Goal: Check status: Check status

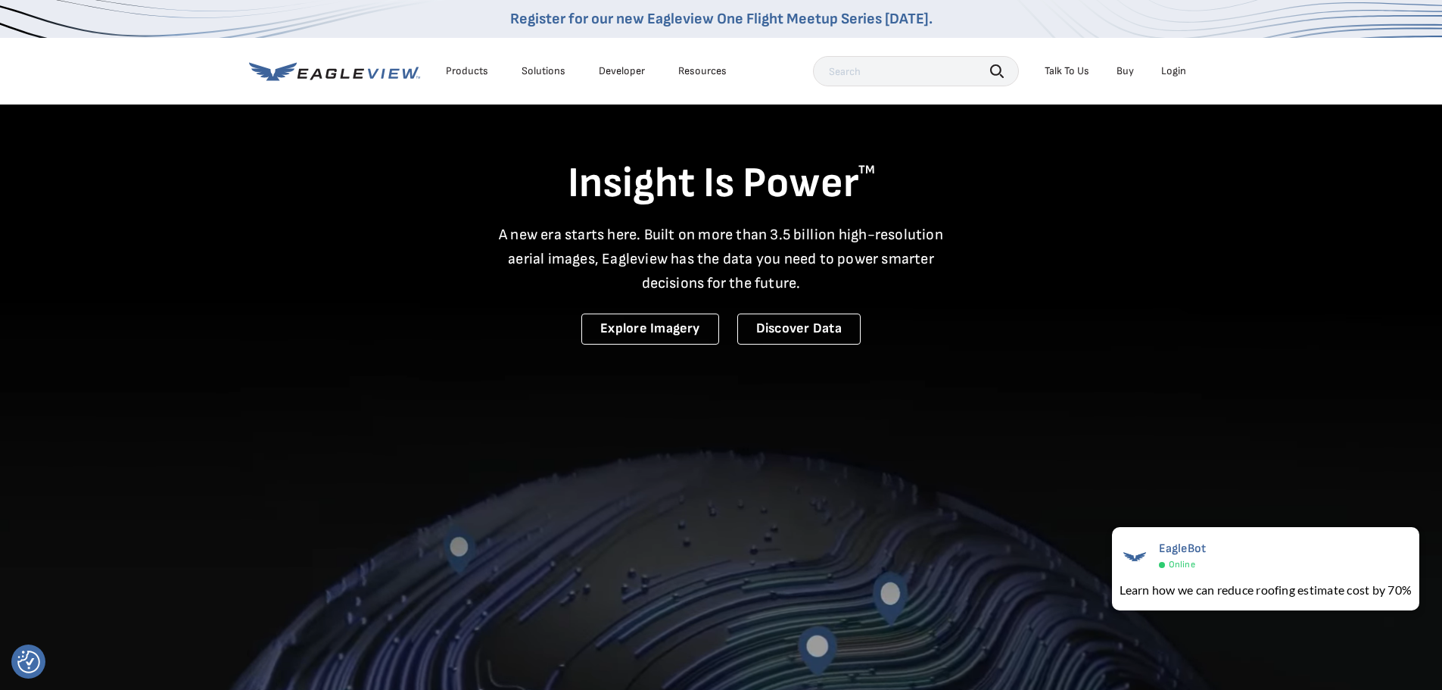
drag, startPoint x: 0, startPoint y: 0, endPoint x: 1163, endPoint y: 73, distance: 1165.7
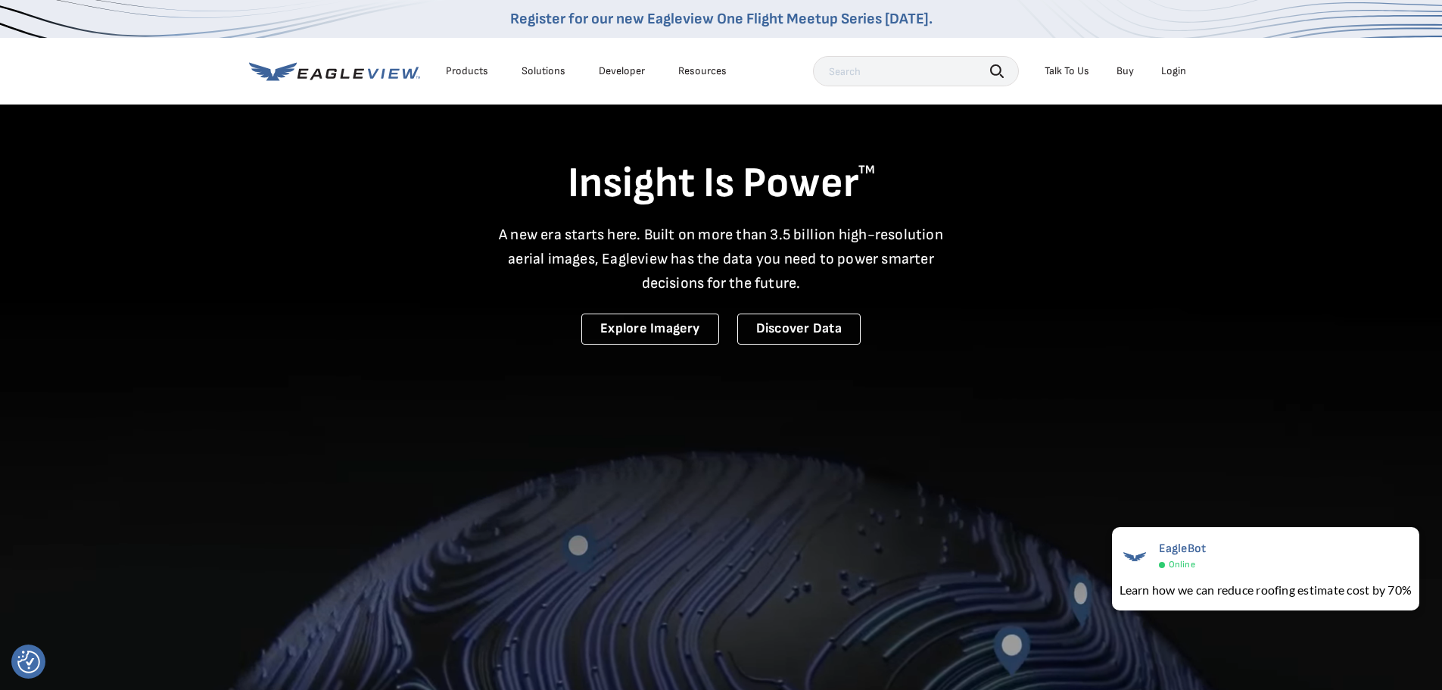
click at [1163, 73] on div "Login" at bounding box center [1173, 71] width 25 height 14
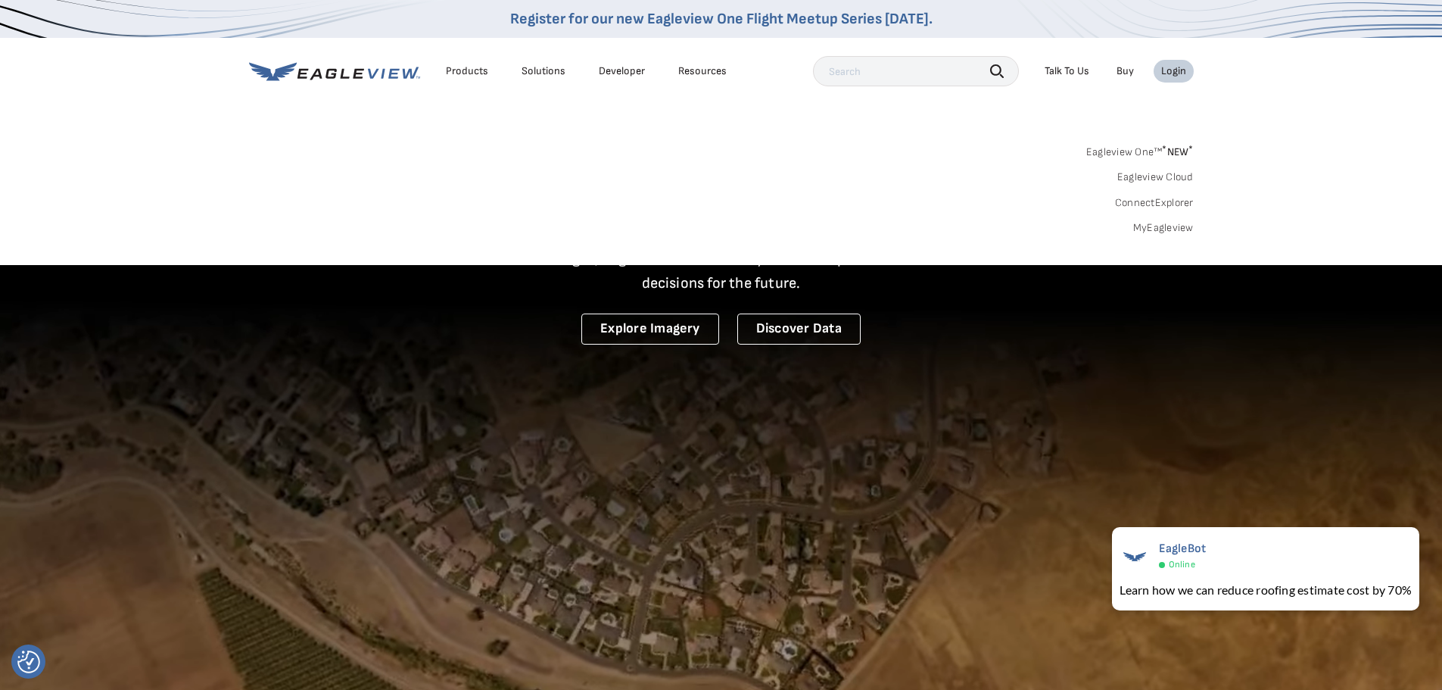
click at [1173, 224] on link "MyEagleview" at bounding box center [1163, 228] width 61 height 14
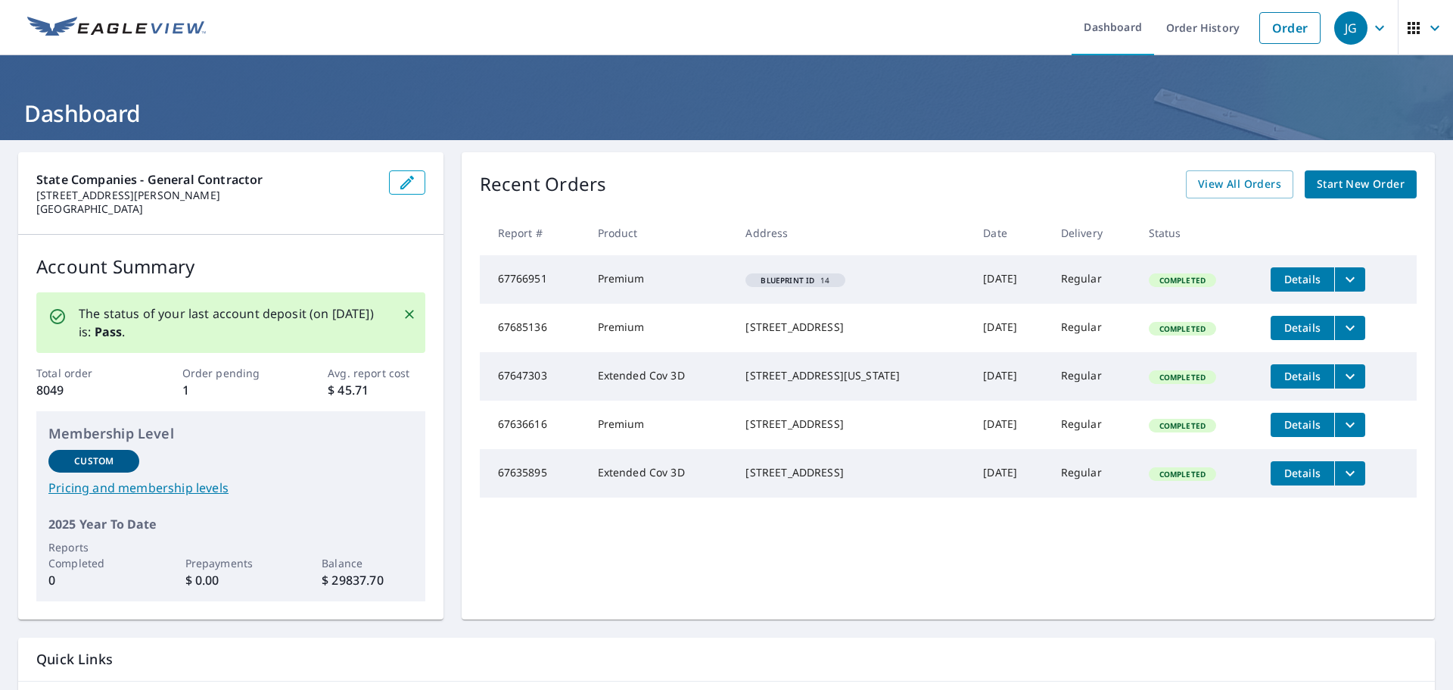
click at [1416, 39] on span "button" at bounding box center [1426, 28] width 42 height 36
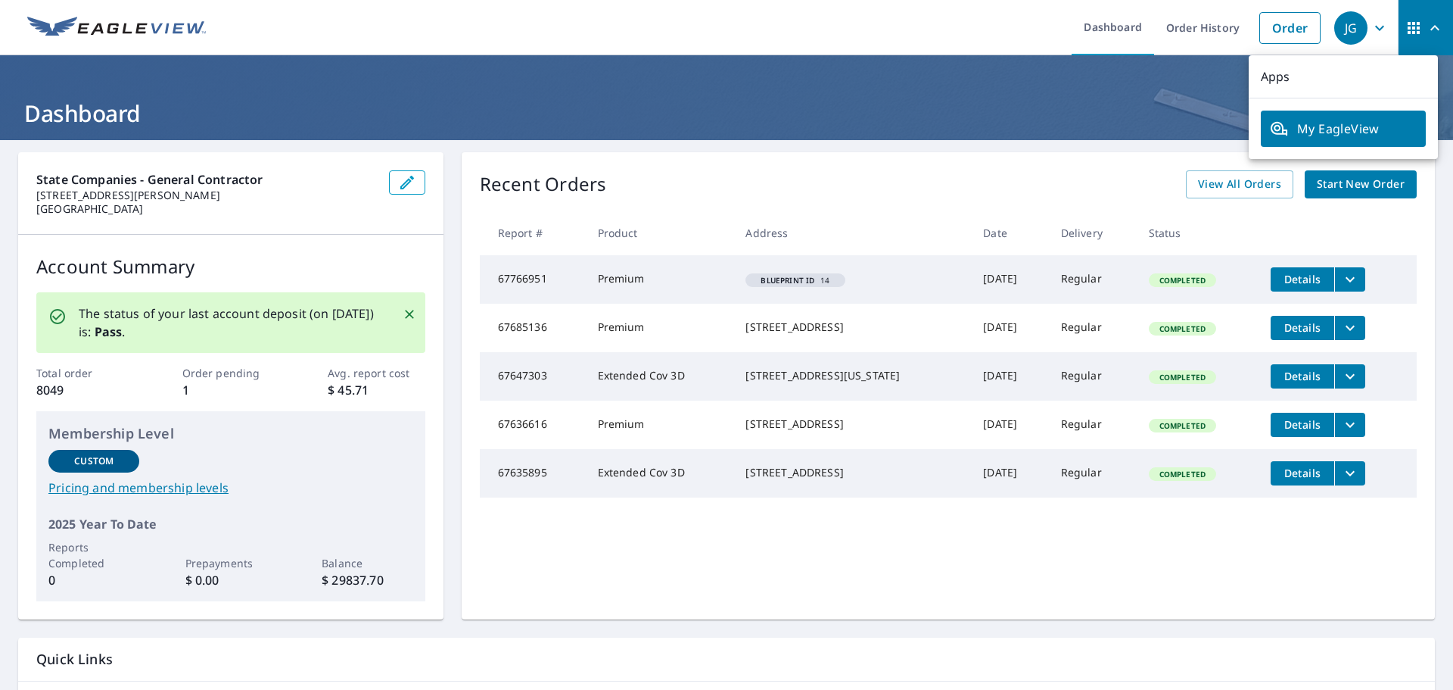
click at [1416, 39] on span "button" at bounding box center [1426, 28] width 42 height 36
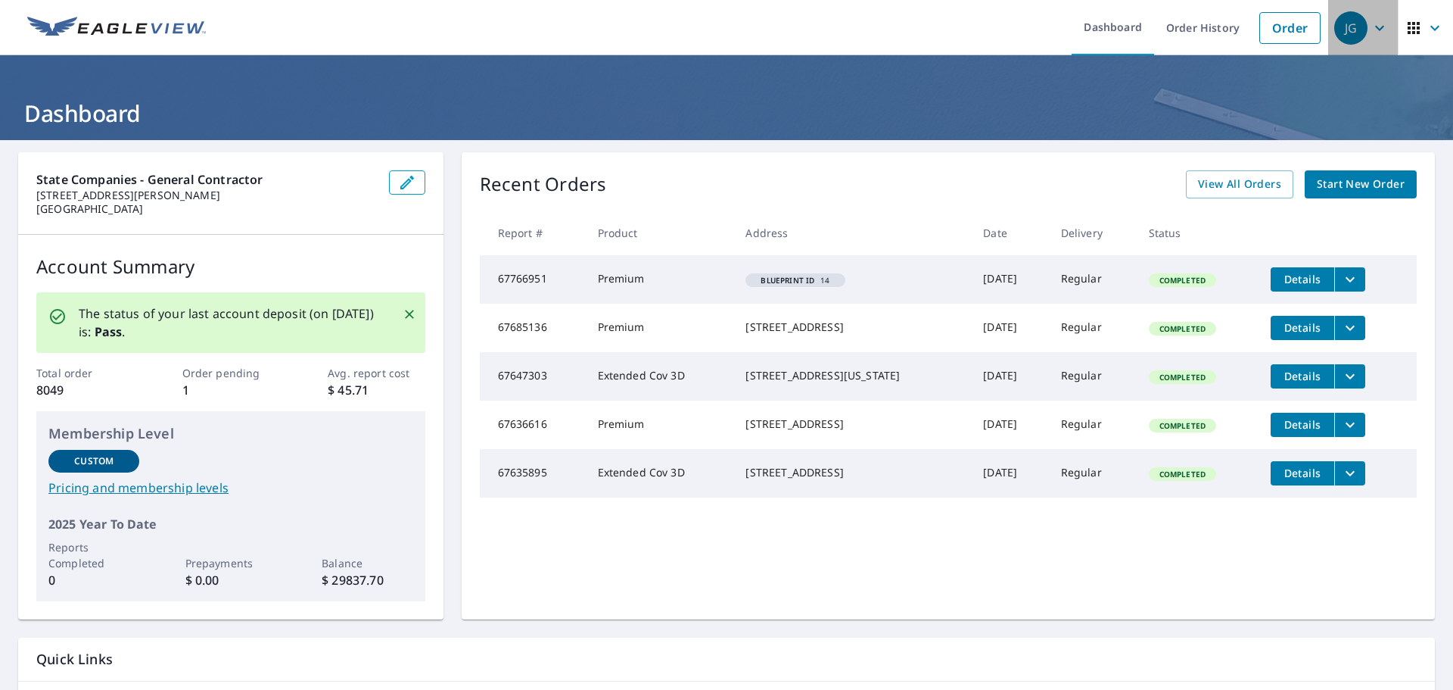
click at [1371, 33] on icon "button" at bounding box center [1380, 28] width 18 height 18
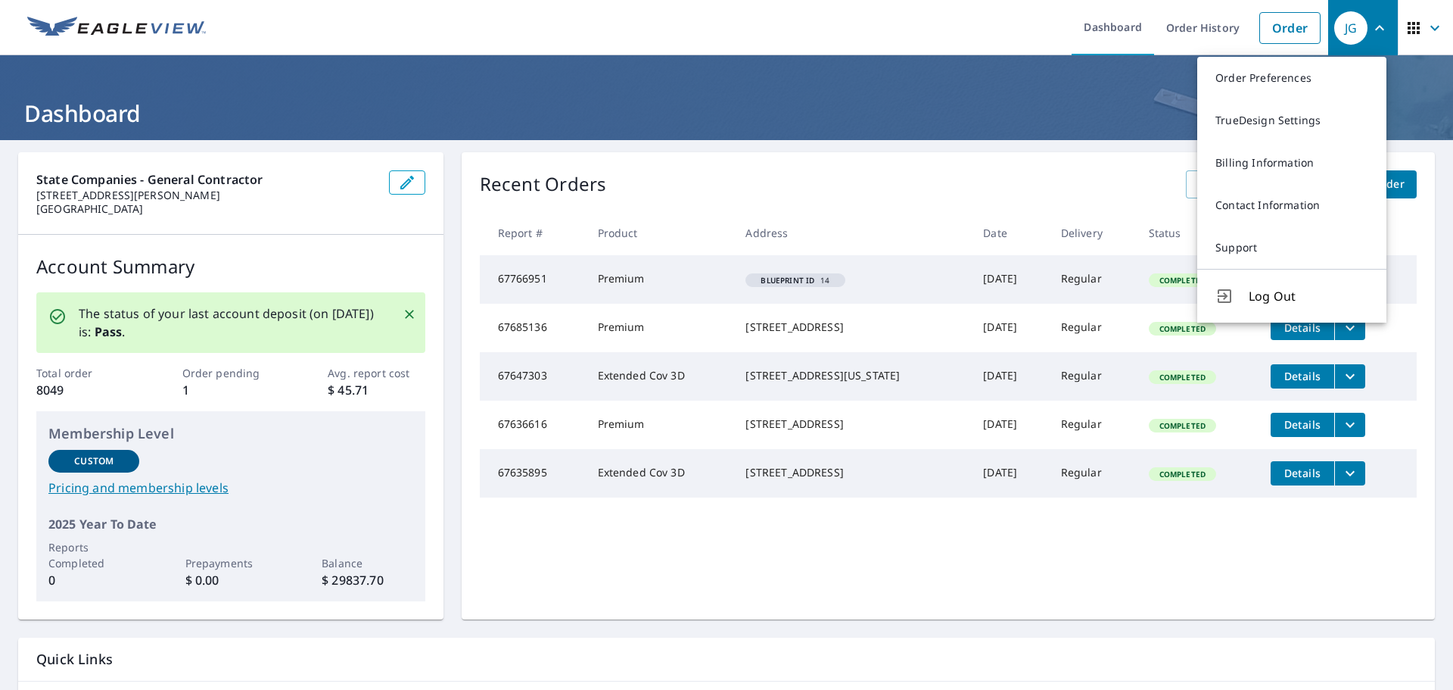
click at [1371, 33] on icon "button" at bounding box center [1380, 28] width 18 height 18
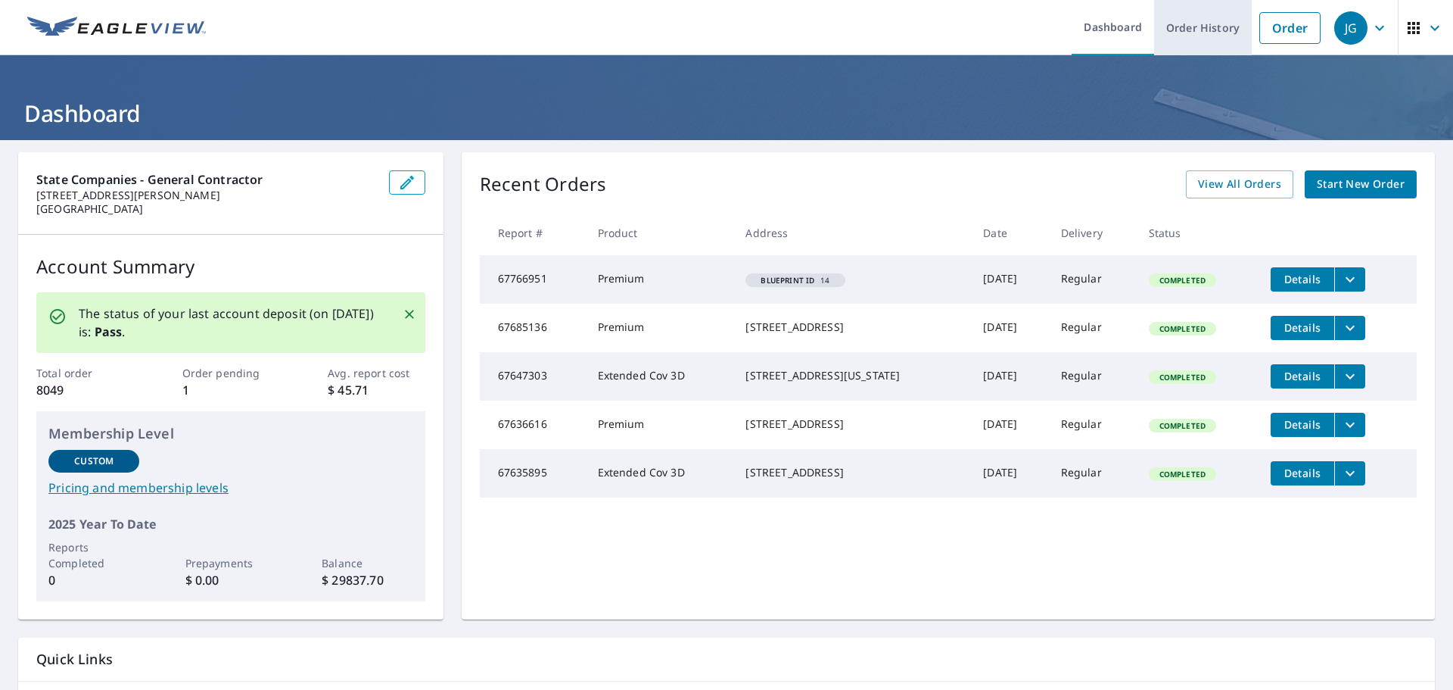
click at [1209, 26] on link "Order History" at bounding box center [1203, 27] width 98 height 55
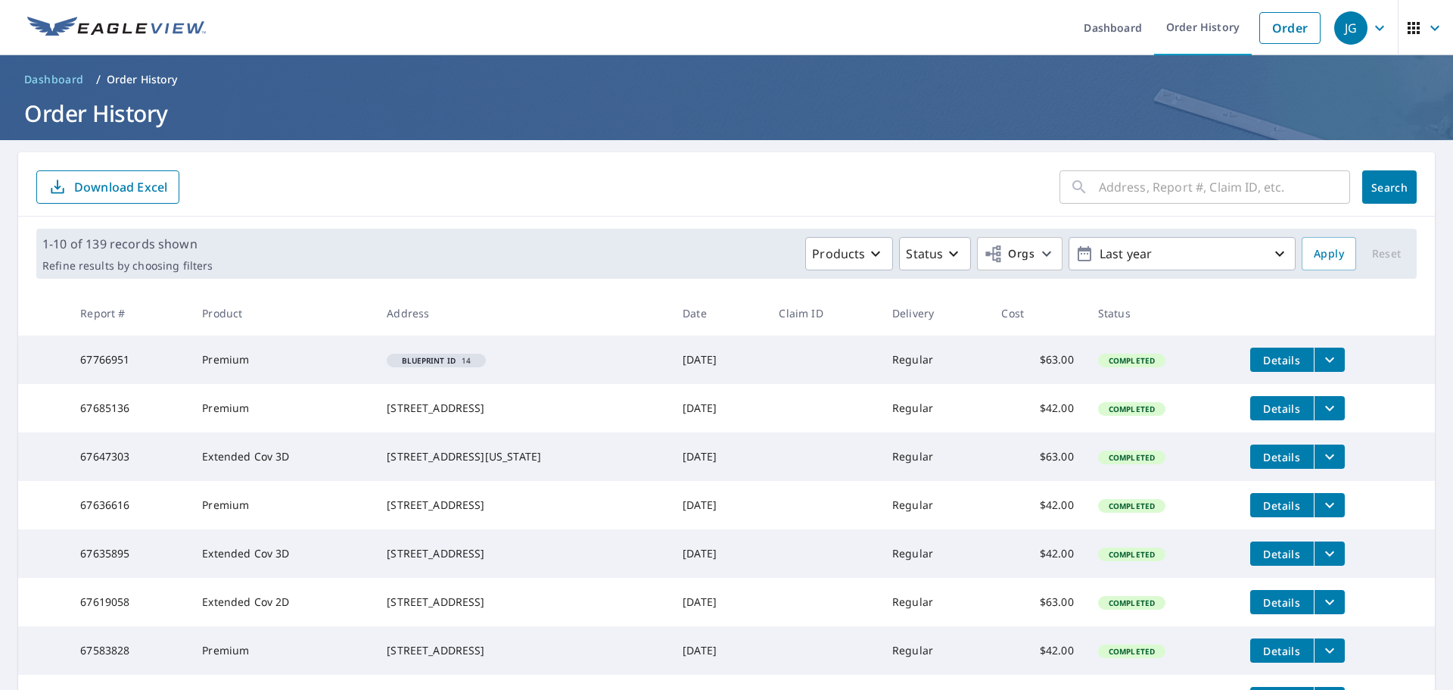
click at [1129, 196] on input "text" at bounding box center [1224, 187] width 251 height 42
type input "6836"
click at [1375, 185] on span "Search" at bounding box center [1390, 187] width 30 height 14
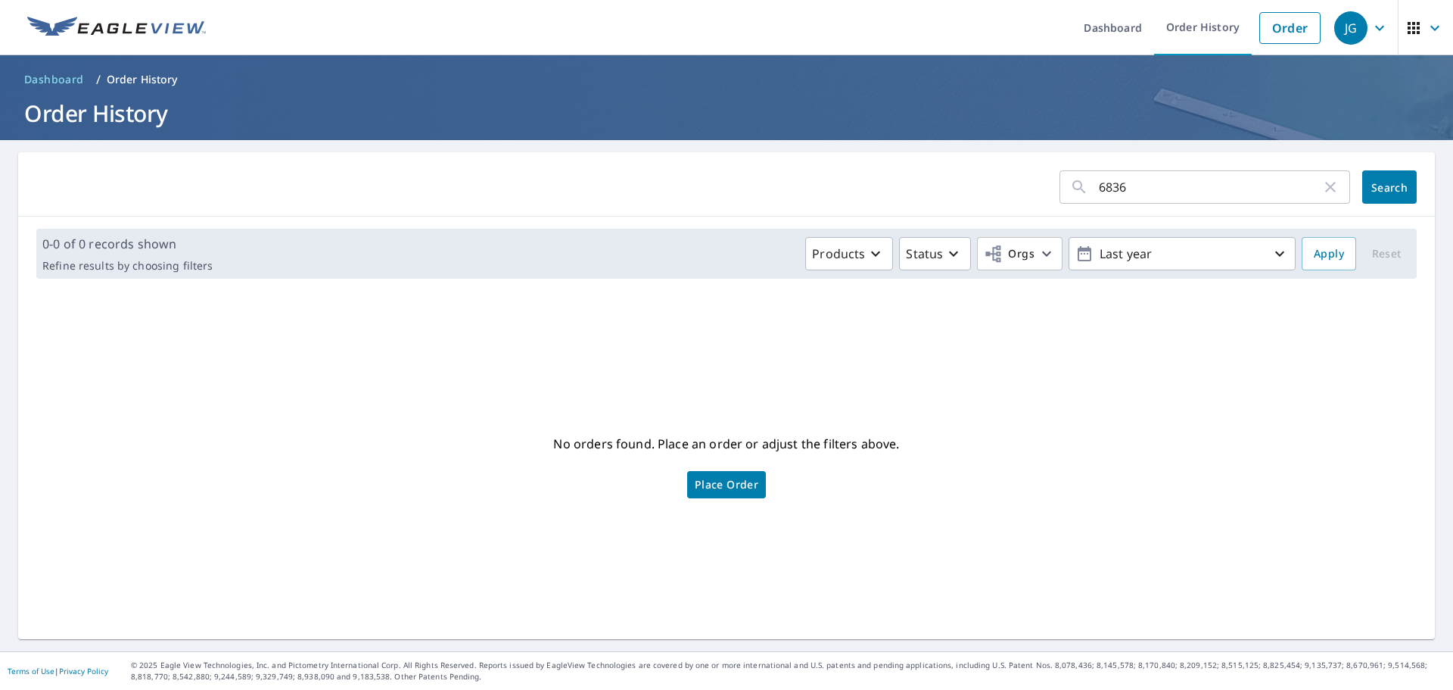
click at [1324, 185] on icon "button" at bounding box center [1331, 187] width 18 height 18
click at [1375, 185] on span "Search" at bounding box center [1390, 187] width 30 height 14
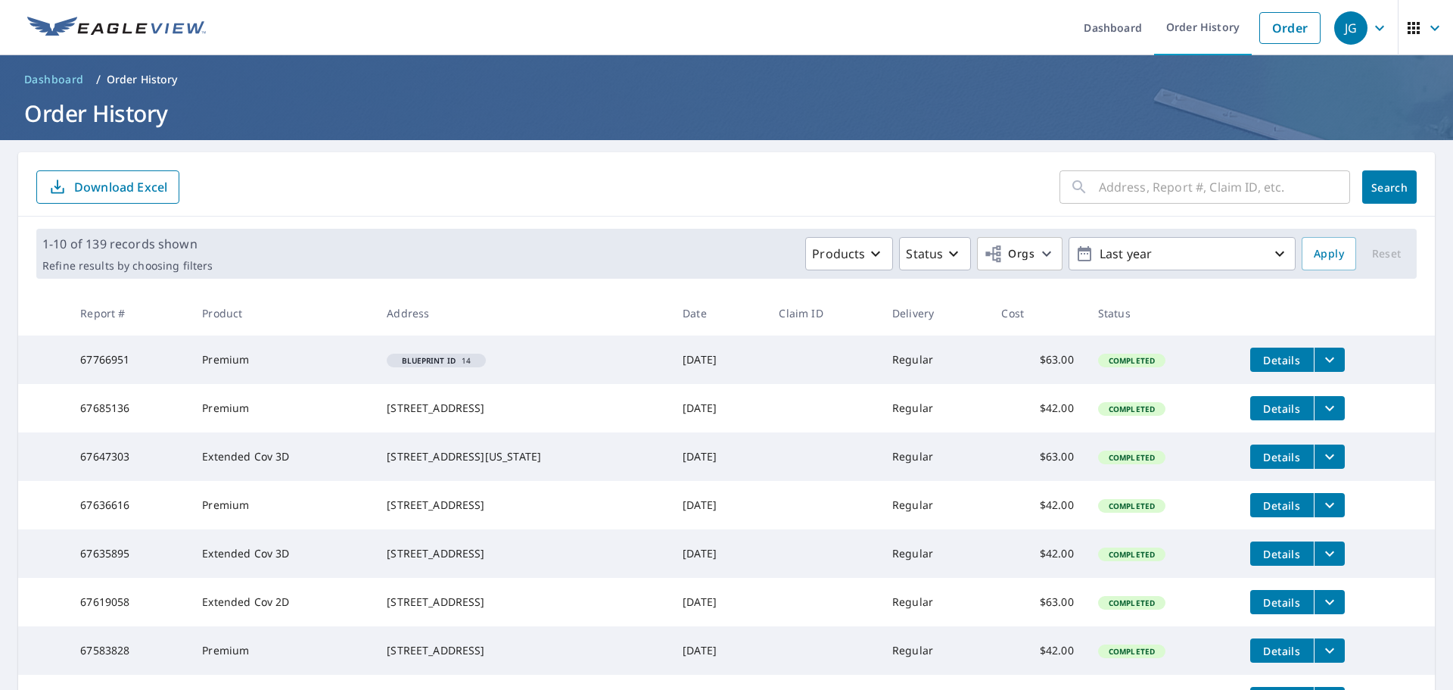
click at [1322, 358] on icon "filesDropdownBtn-67766951" at bounding box center [1330, 359] width 18 height 18
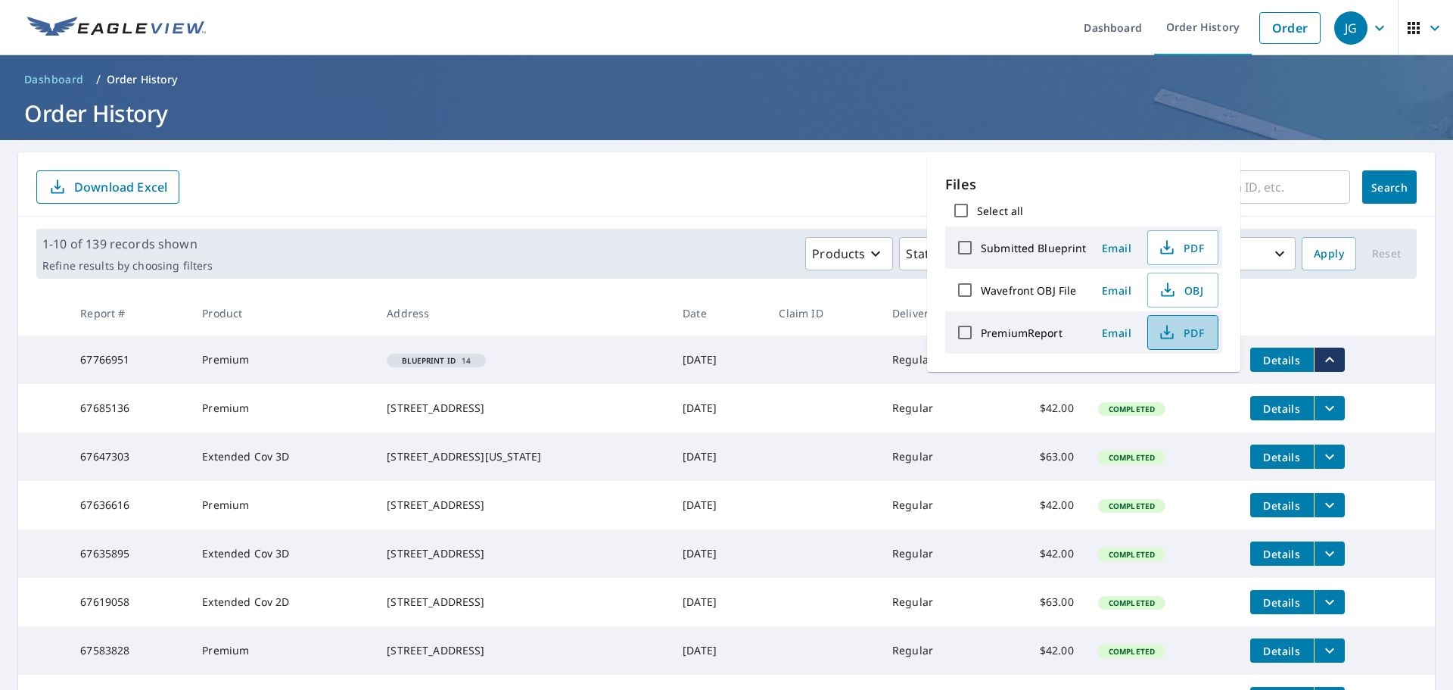
click at [1165, 333] on icon "button" at bounding box center [1167, 330] width 7 height 10
